Goal: Task Accomplishment & Management: Manage account settings

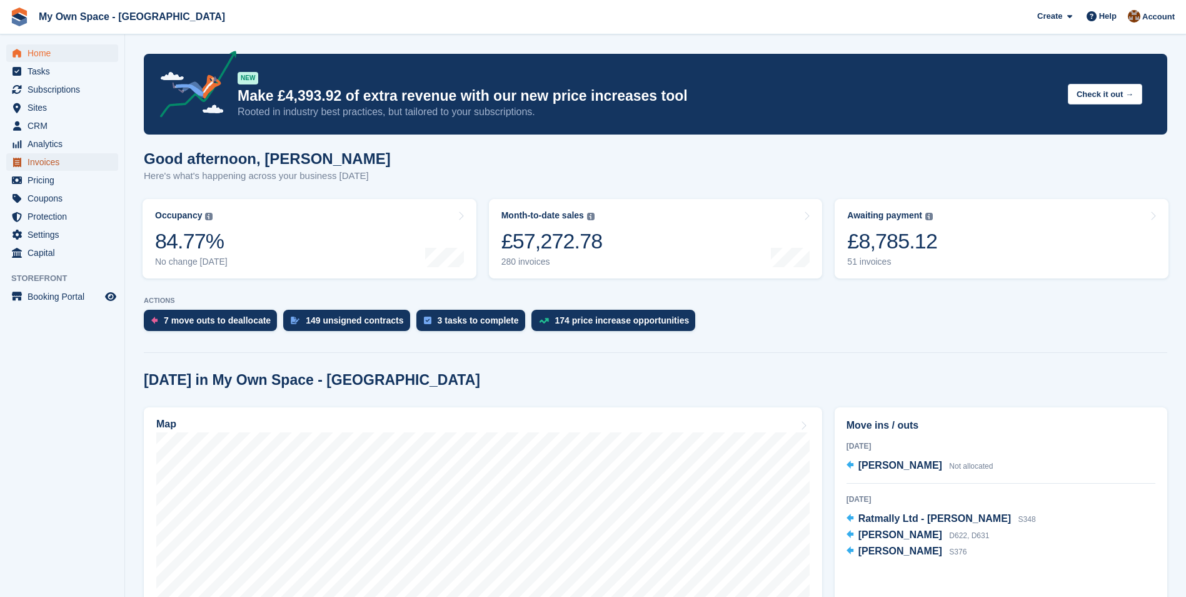
click at [38, 165] on span "Invoices" at bounding box center [65, 162] width 75 height 18
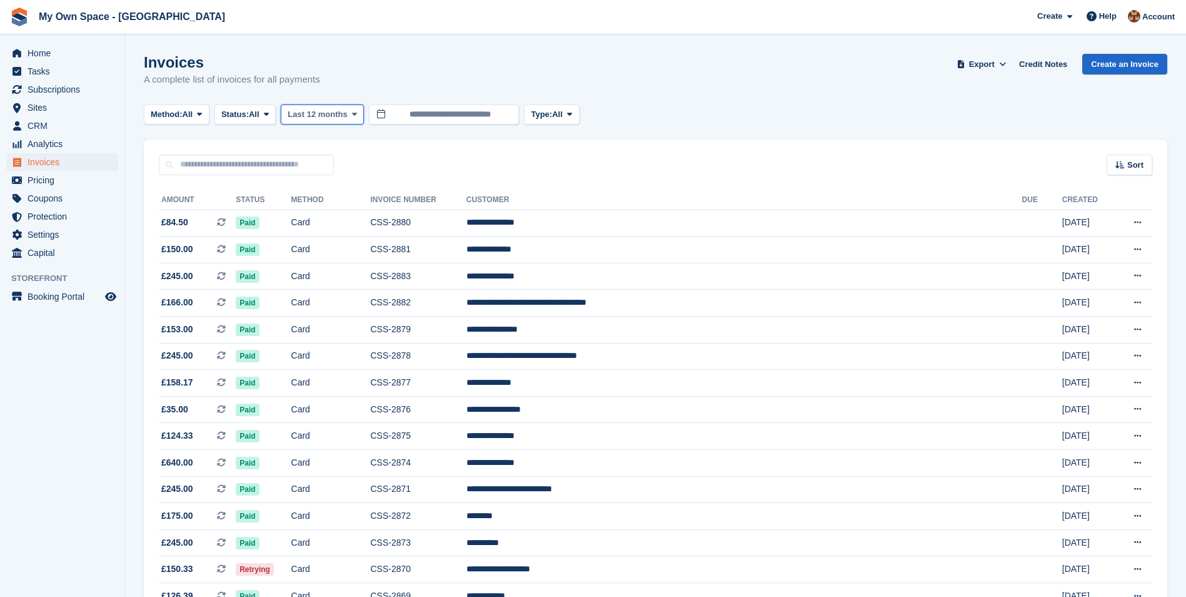
click at [356, 113] on icon at bounding box center [354, 114] width 5 height 8
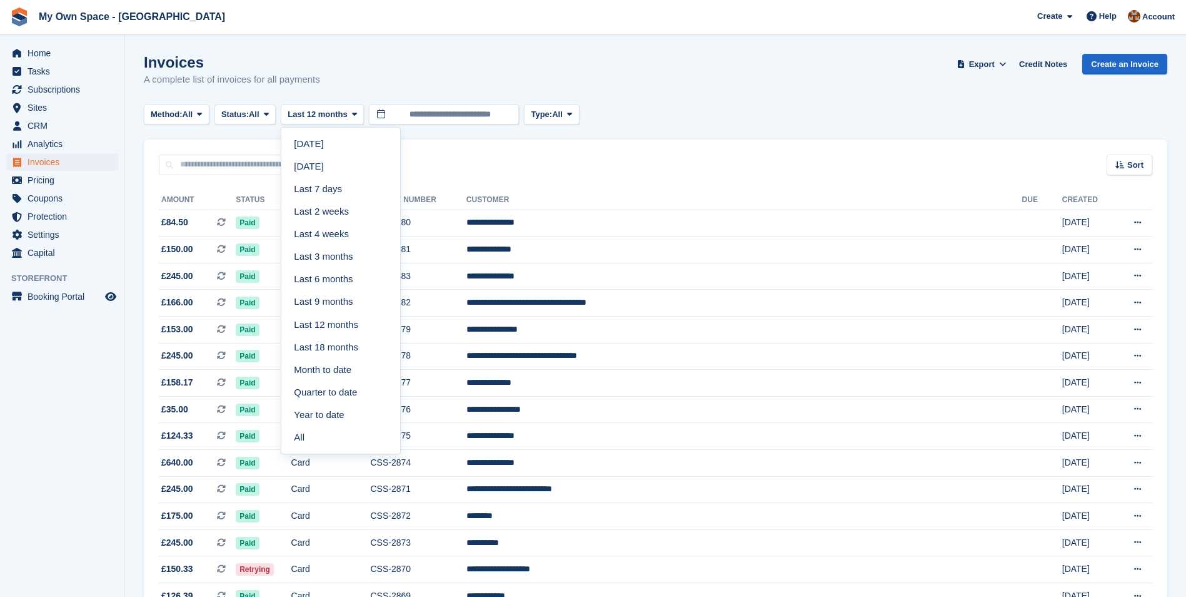
click at [302, 435] on link "All" at bounding box center [340, 437] width 109 height 23
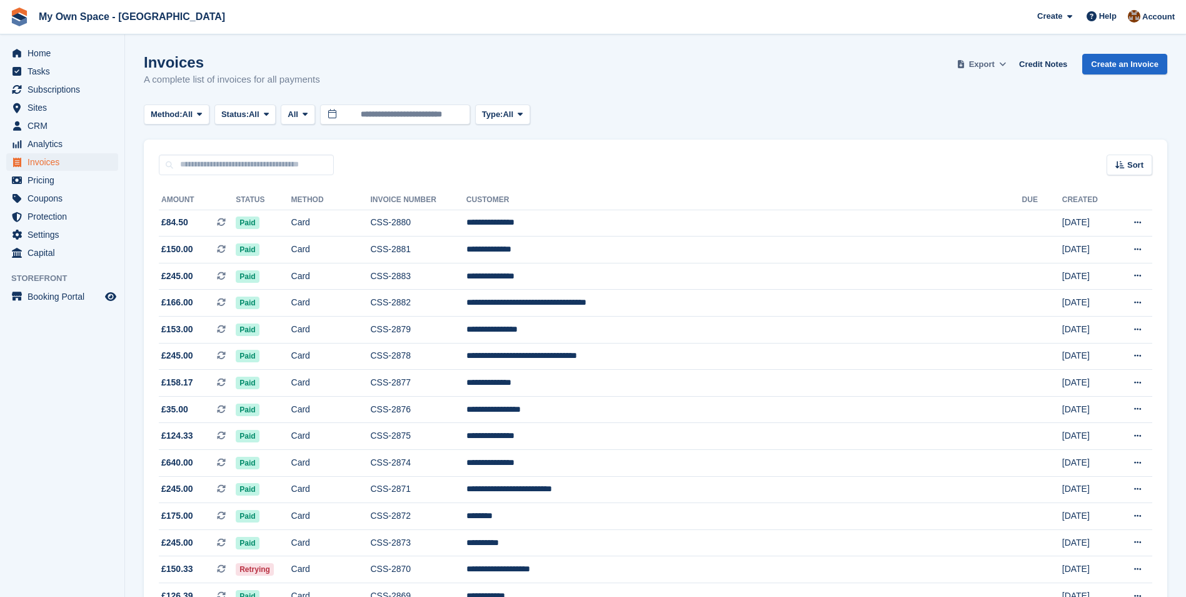
click at [1006, 61] on icon at bounding box center [1002, 64] width 7 height 8
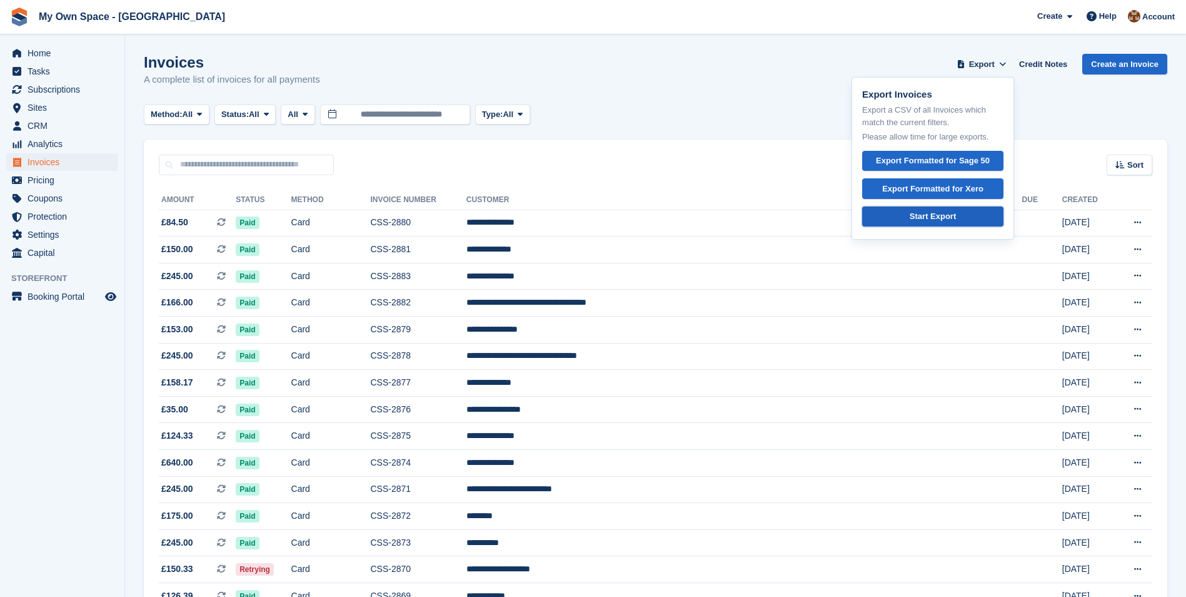
click at [956, 219] on div "Start Export" at bounding box center [933, 216] width 46 height 13
